Goal: Information Seeking & Learning: Learn about a topic

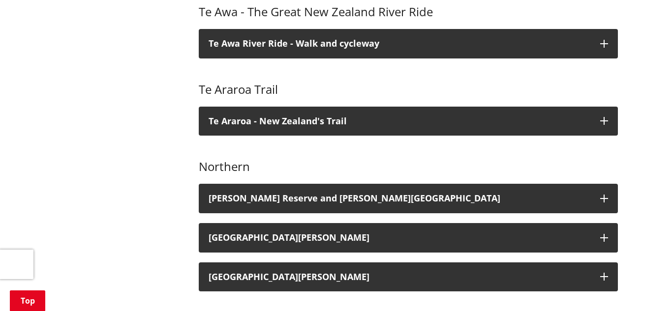
scroll to position [488, 0]
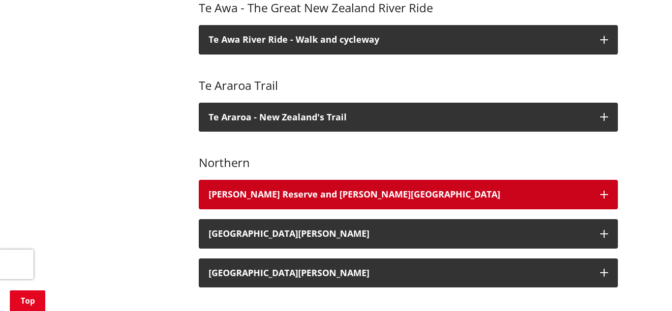
click at [324, 190] on h3 "[PERSON_NAME] Reserve and [PERSON_NAME][GEOGRAPHIC_DATA]" at bounding box center [399, 195] width 382 height 10
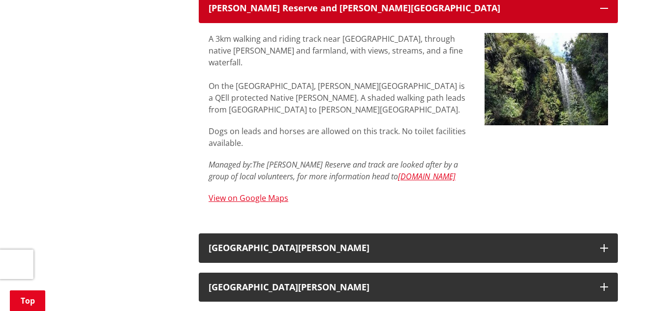
scroll to position [687, 0]
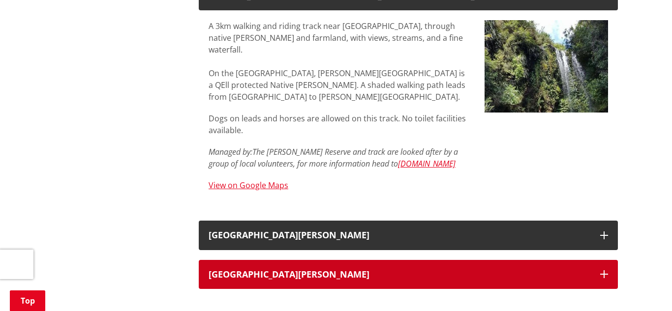
click at [277, 270] on div "[GEOGRAPHIC_DATA][PERSON_NAME]" at bounding box center [399, 275] width 382 height 10
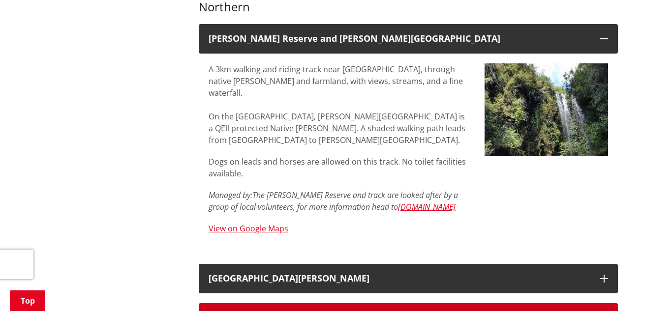
scroll to position [653, 0]
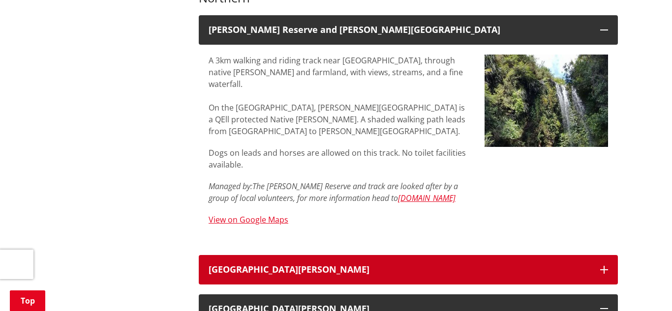
click at [289, 265] on h3 "[GEOGRAPHIC_DATA][PERSON_NAME]" at bounding box center [399, 270] width 382 height 10
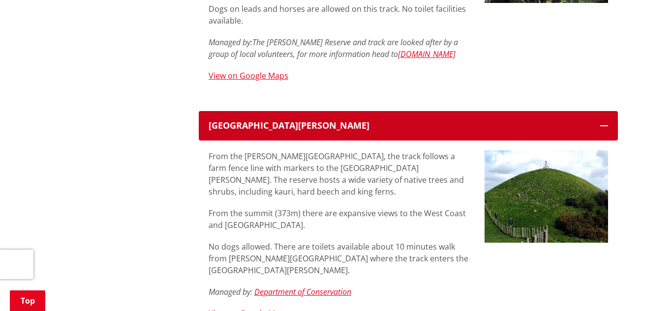
scroll to position [830, 0]
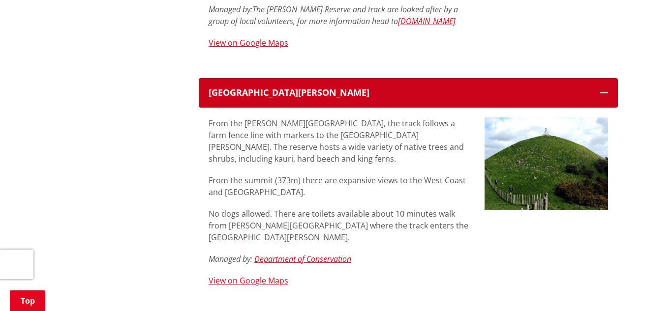
click at [601, 89] on icon "button" at bounding box center [604, 93] width 8 height 8
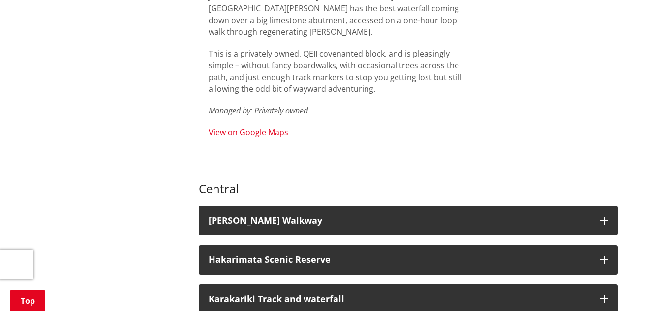
scroll to position [1013, 0]
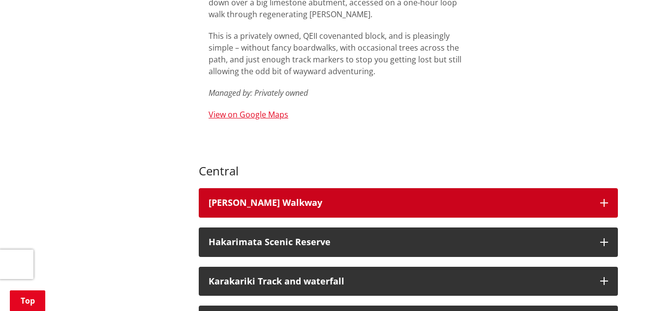
click at [602, 199] on icon "button" at bounding box center [604, 203] width 8 height 8
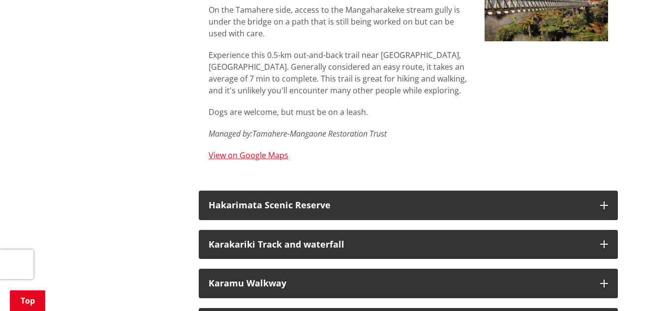
scroll to position [1306, 0]
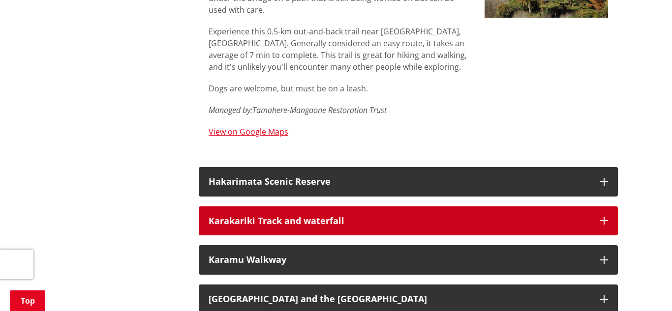
click at [604, 217] on icon "button" at bounding box center [604, 221] width 8 height 8
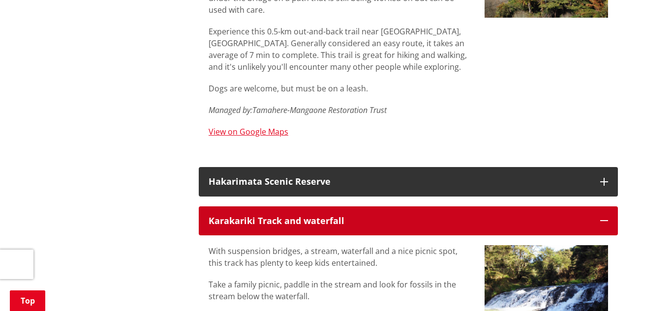
click at [604, 217] on icon "button" at bounding box center [604, 221] width 8 height 8
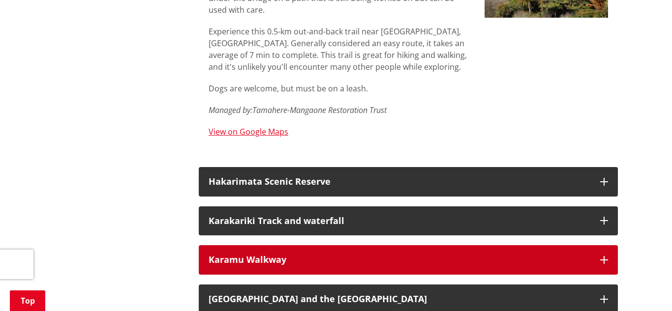
click at [601, 256] on icon "button" at bounding box center [604, 260] width 8 height 8
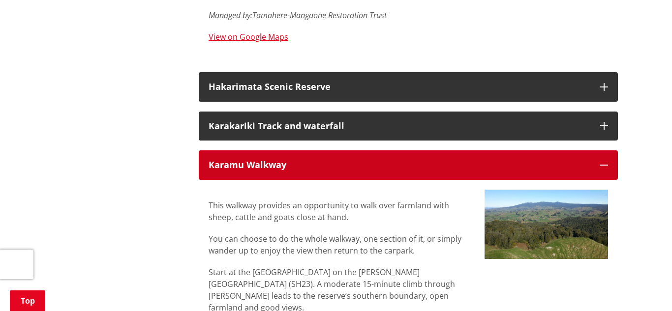
scroll to position [1406, 0]
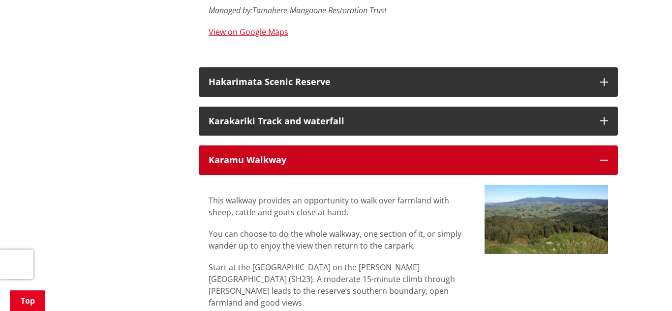
click at [601, 156] on icon "button" at bounding box center [604, 160] width 8 height 8
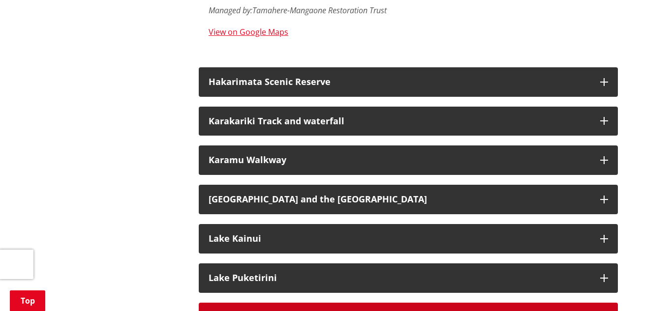
click at [604, 311] on icon "button" at bounding box center [604, 317] width 8 height 8
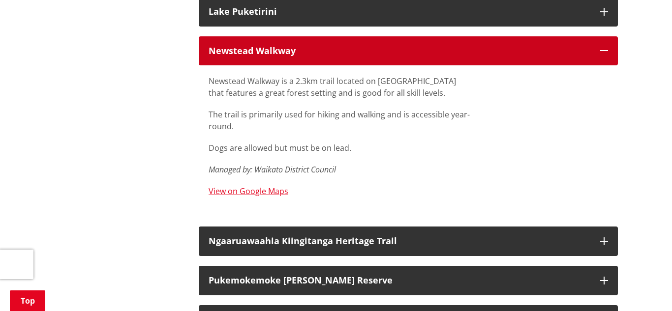
scroll to position [1682, 0]
